Goal: Information Seeking & Learning: Compare options

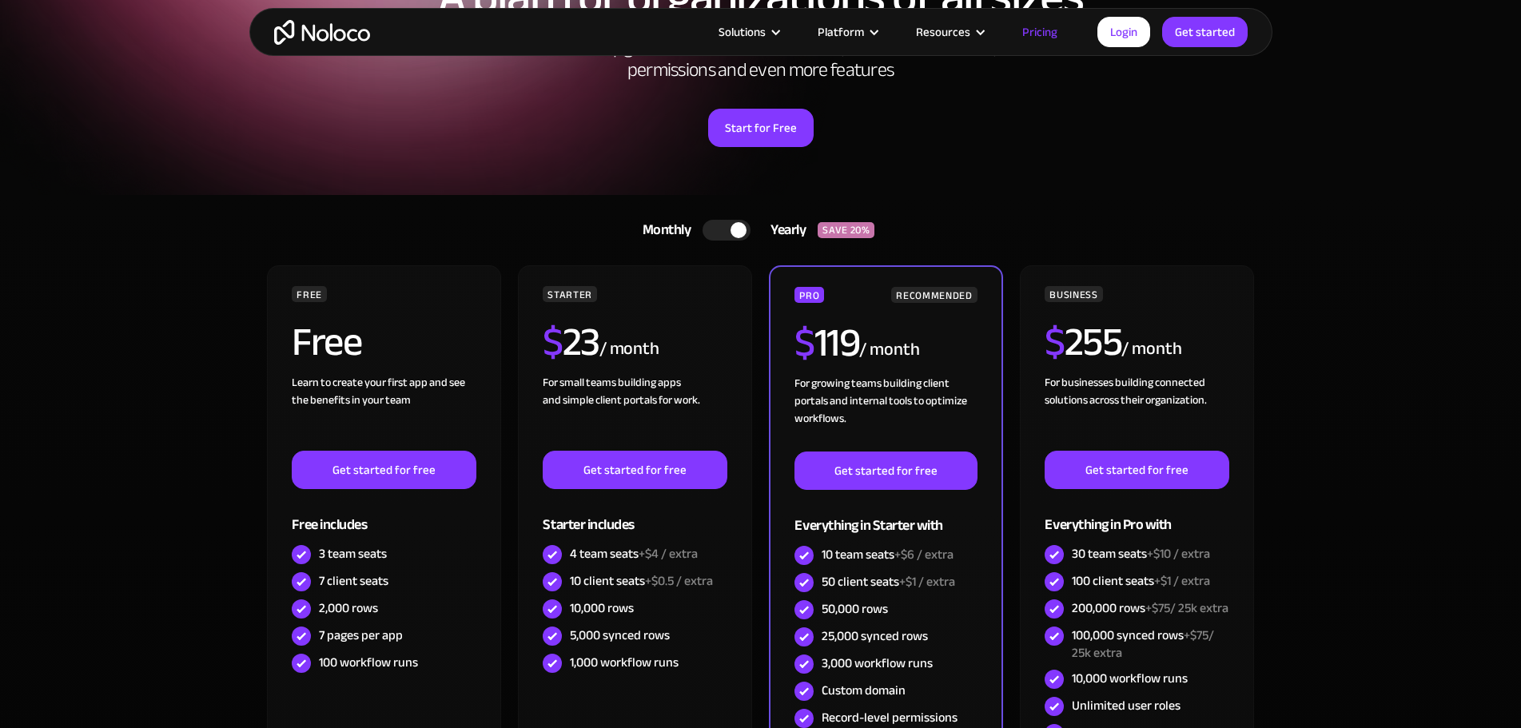
scroll to position [240, 0]
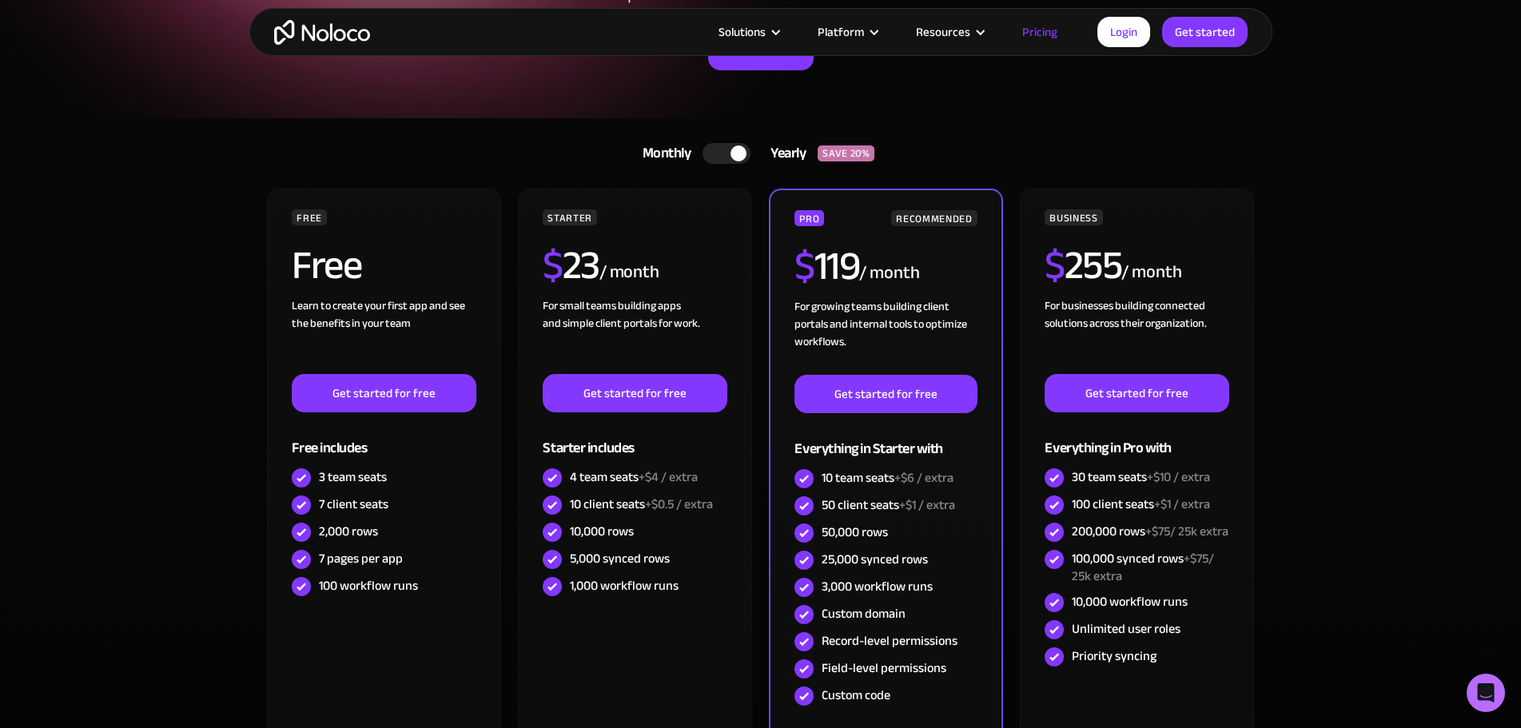
click at [738, 145] on div at bounding box center [727, 153] width 48 height 21
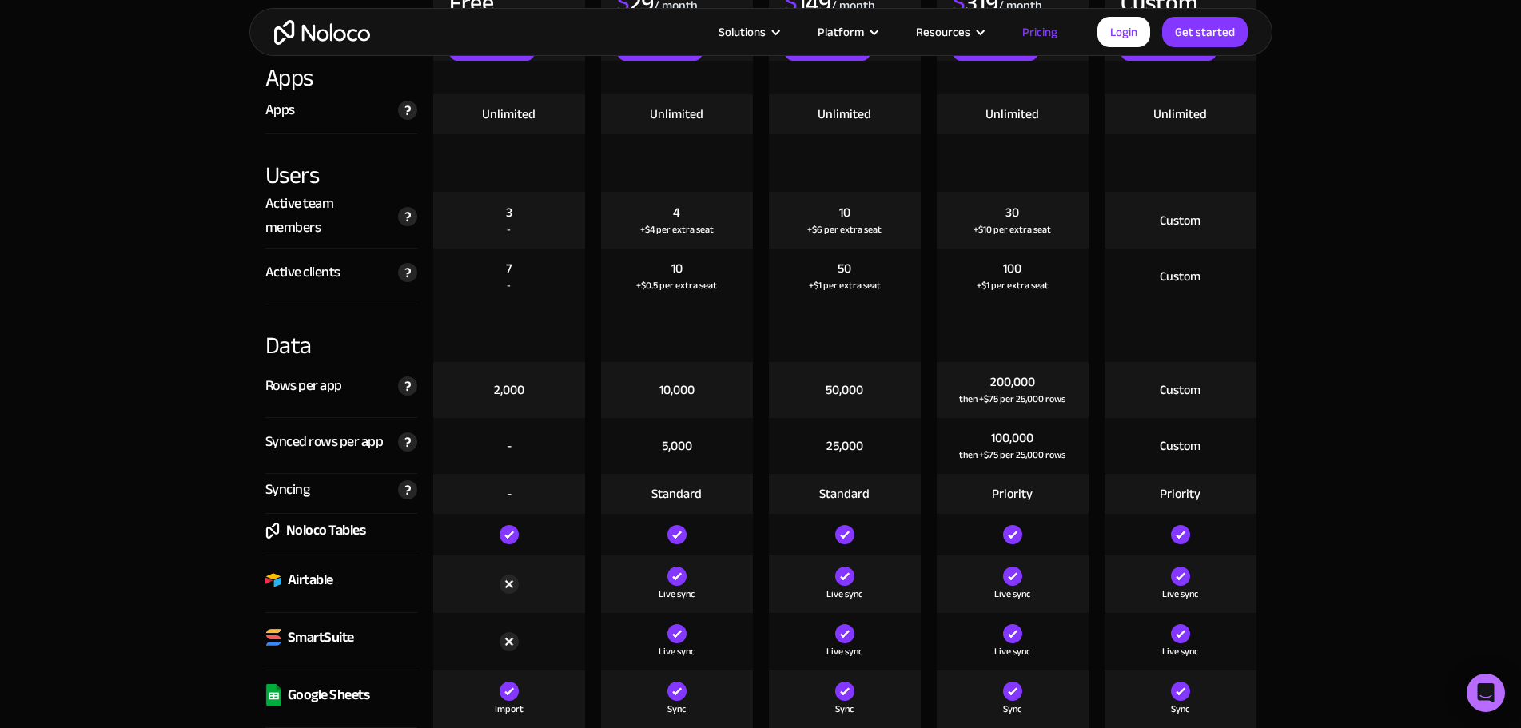
scroll to position [1759, 0]
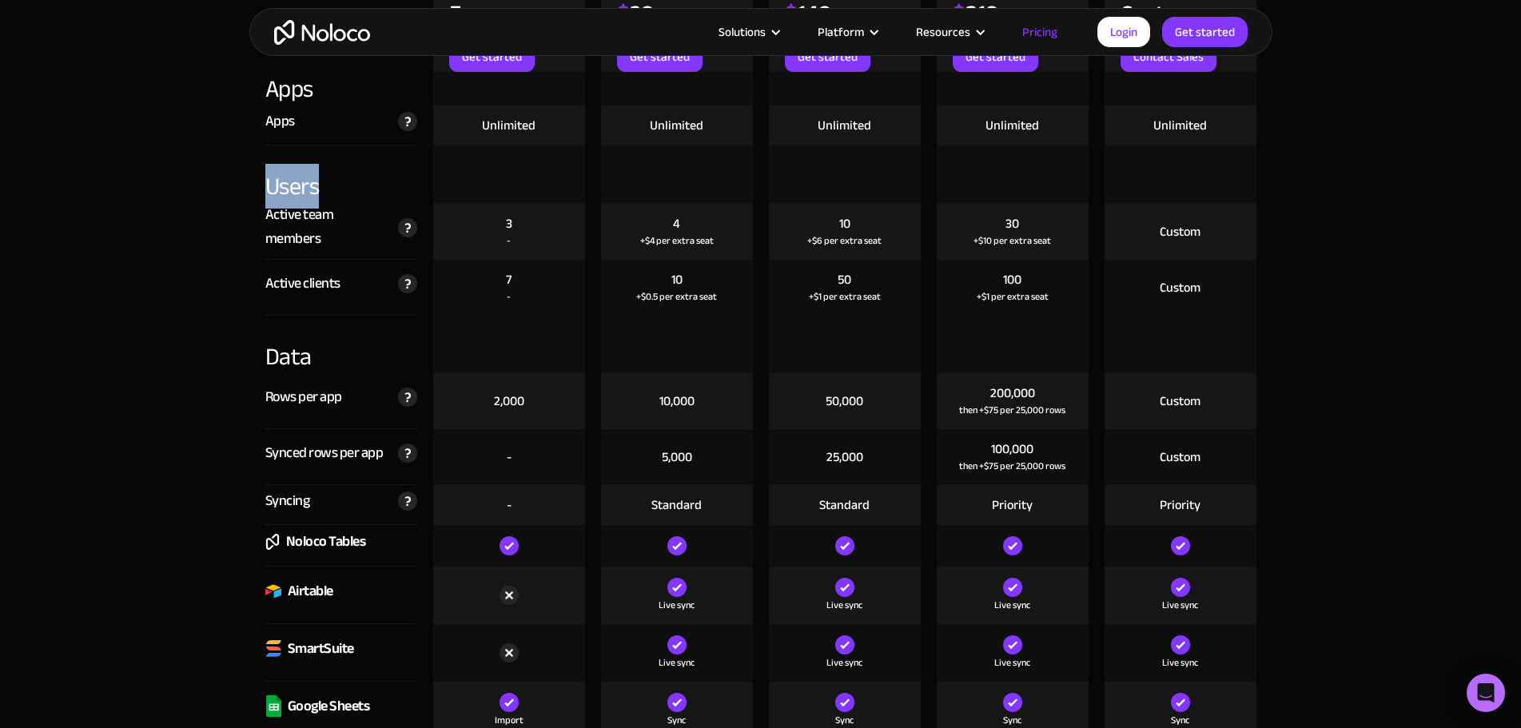
drag, startPoint x: 320, startPoint y: 188, endPoint x: 234, endPoint y: 181, distance: 85.8
drag, startPoint x: 272, startPoint y: 182, endPoint x: 321, endPoint y: 185, distance: 49.7
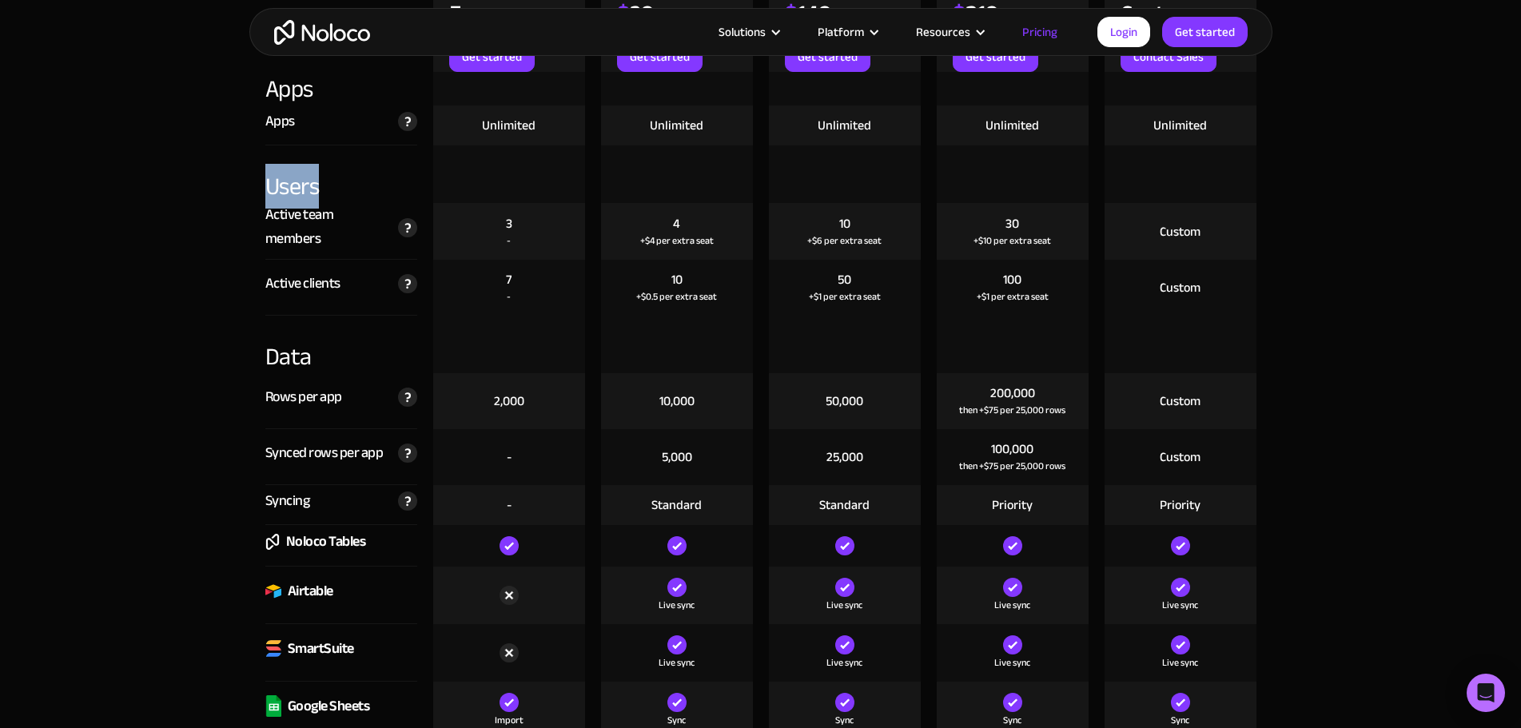
click at [321, 185] on div "Users" at bounding box center [341, 174] width 152 height 58
drag, startPoint x: 321, startPoint y: 185, endPoint x: 256, endPoint y: 185, distance: 65.6
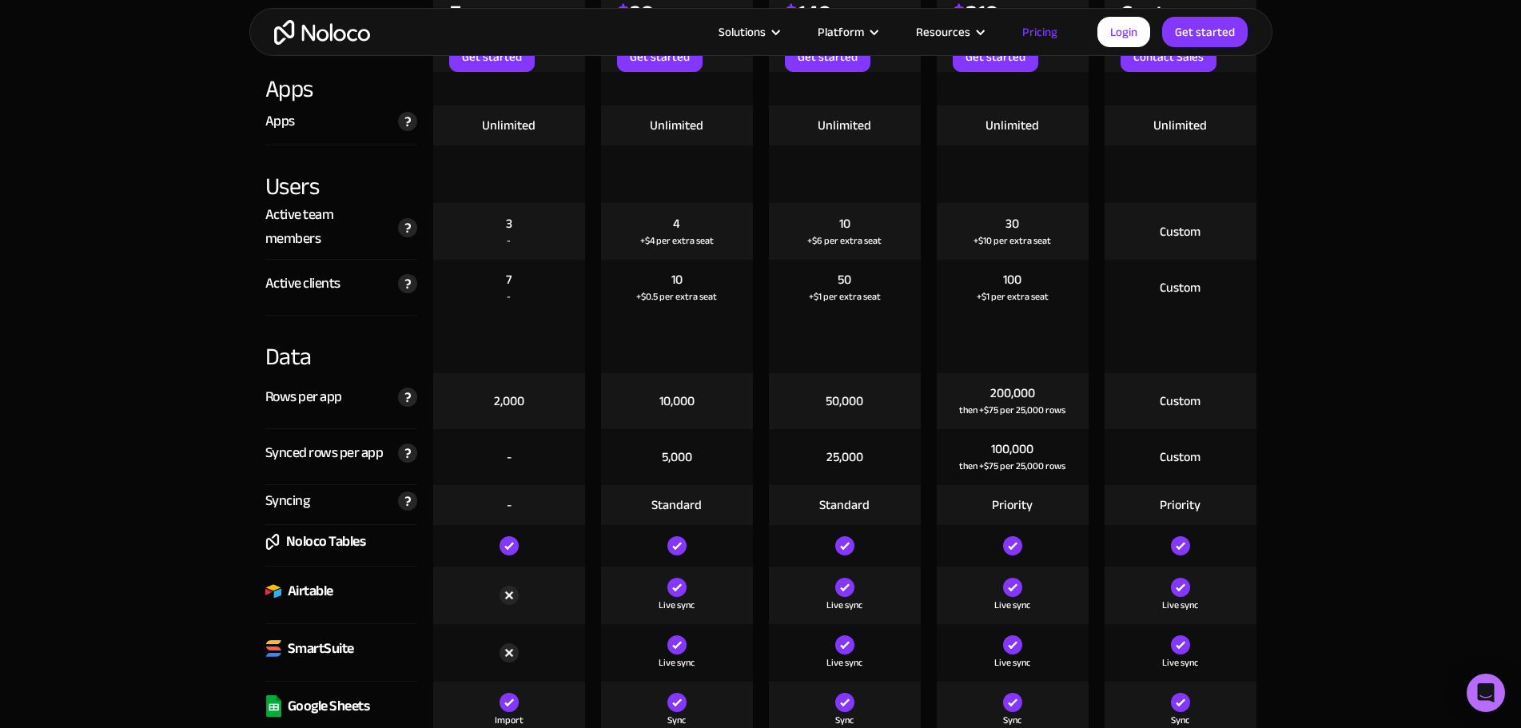
drag, startPoint x: 404, startPoint y: 231, endPoint x: 373, endPoint y: 223, distance: 31.4
click at [373, 223] on div "Active team members" at bounding box center [327, 227] width 125 height 48
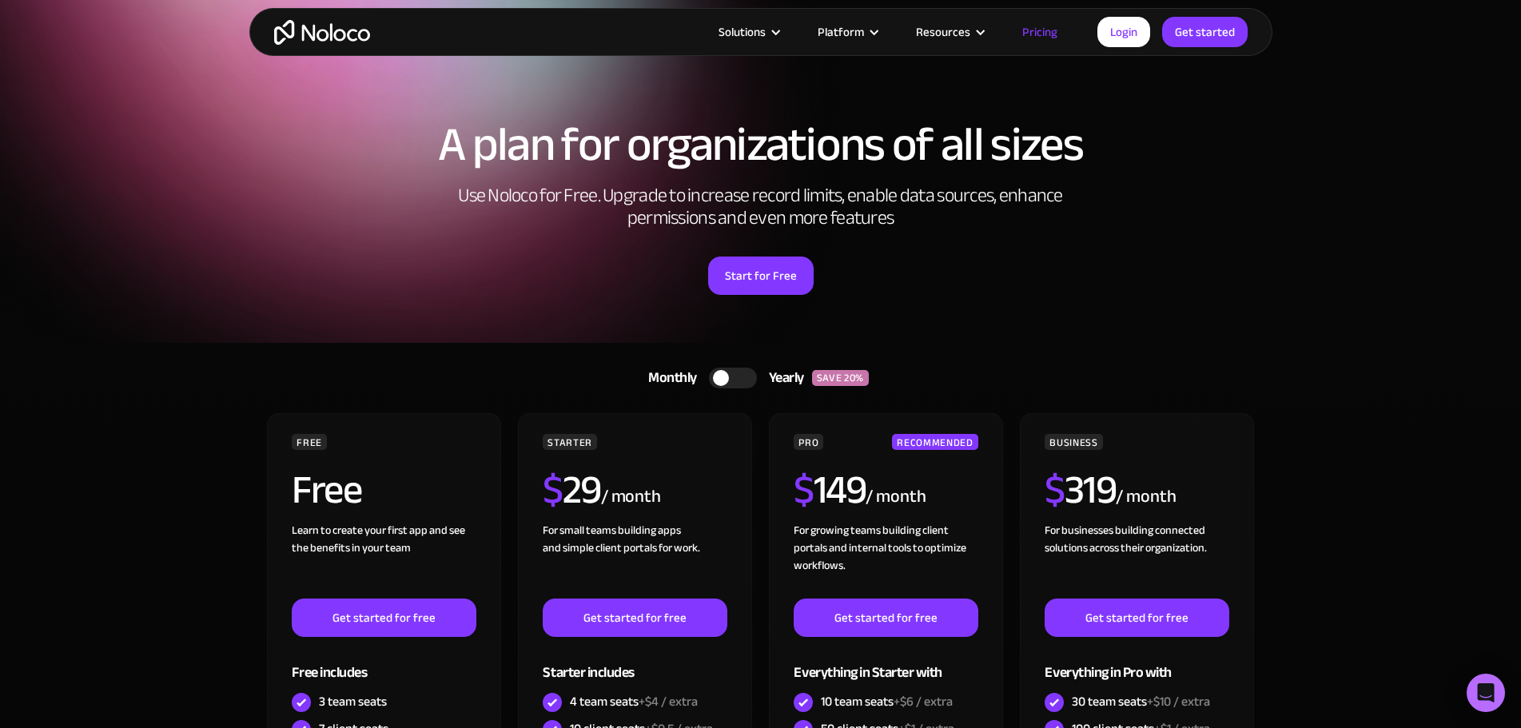
scroll to position [0, 0]
